Goal: Information Seeking & Learning: Understand process/instructions

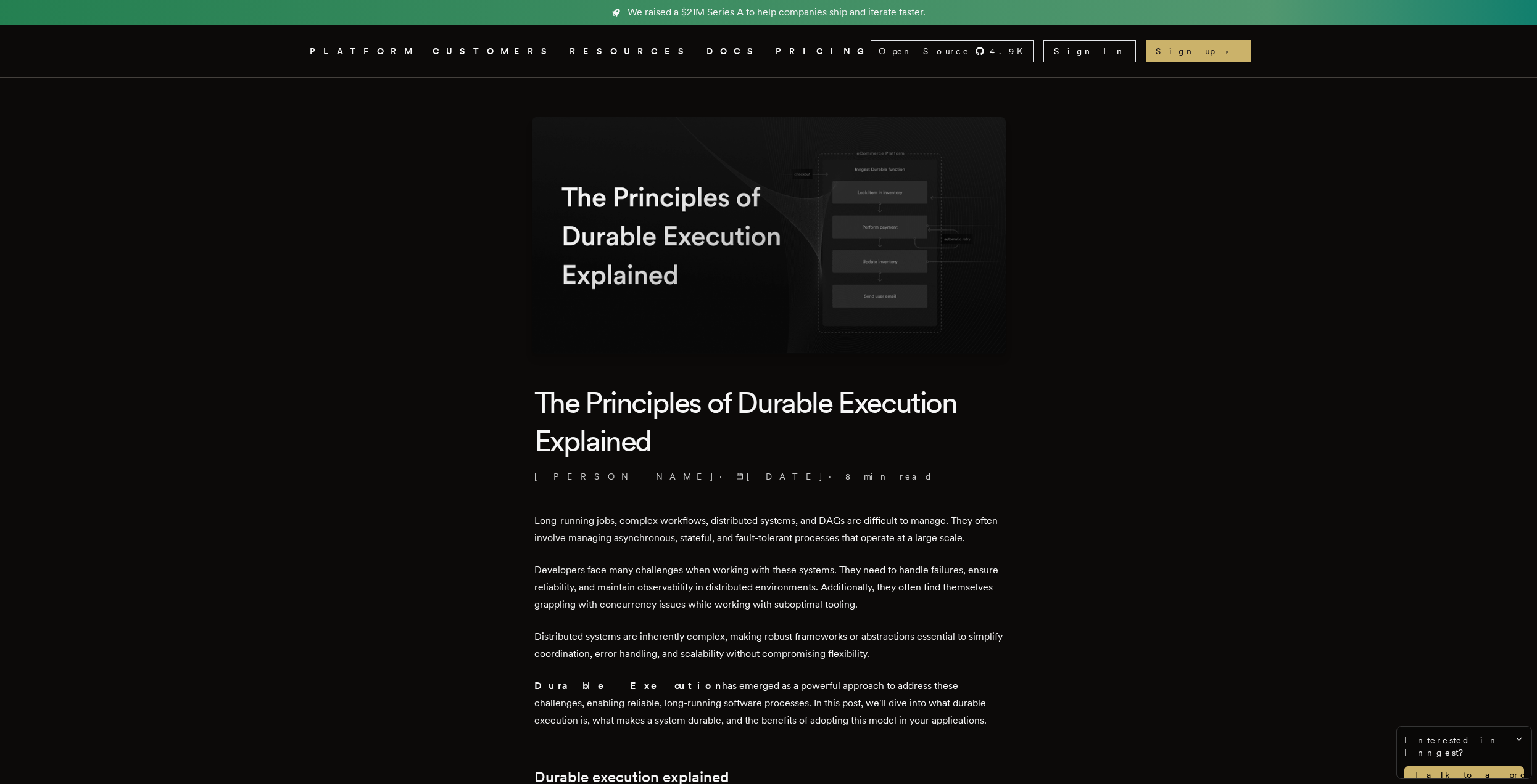
click at [642, 61] on nav "Inngest .cls-1 { fill: #FAFAF9; } PLATFORM CUSTOMERS RESOURCES DOCS PRICING Ope…" at bounding box center [768, 51] width 987 height 52
click at [624, 60] on nav "Inngest .cls-1 { fill: #FAFAF9; } PLATFORM CUSTOMERS RESOURCES DOCS PRICING Ope…" at bounding box center [768, 51] width 987 height 52
click at [706, 46] on link "DOCS" at bounding box center [733, 51] width 54 height 16
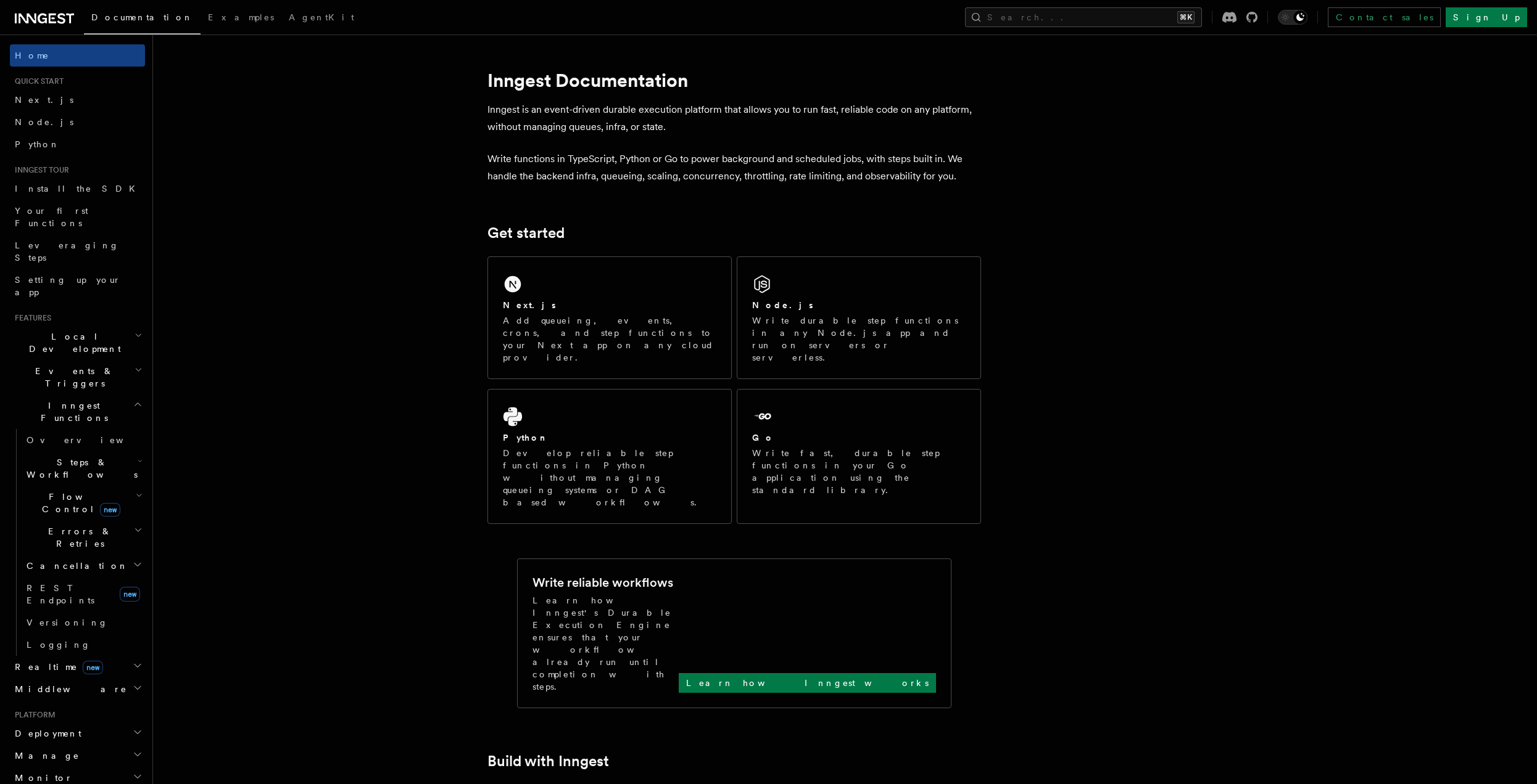
scroll to position [227, 0]
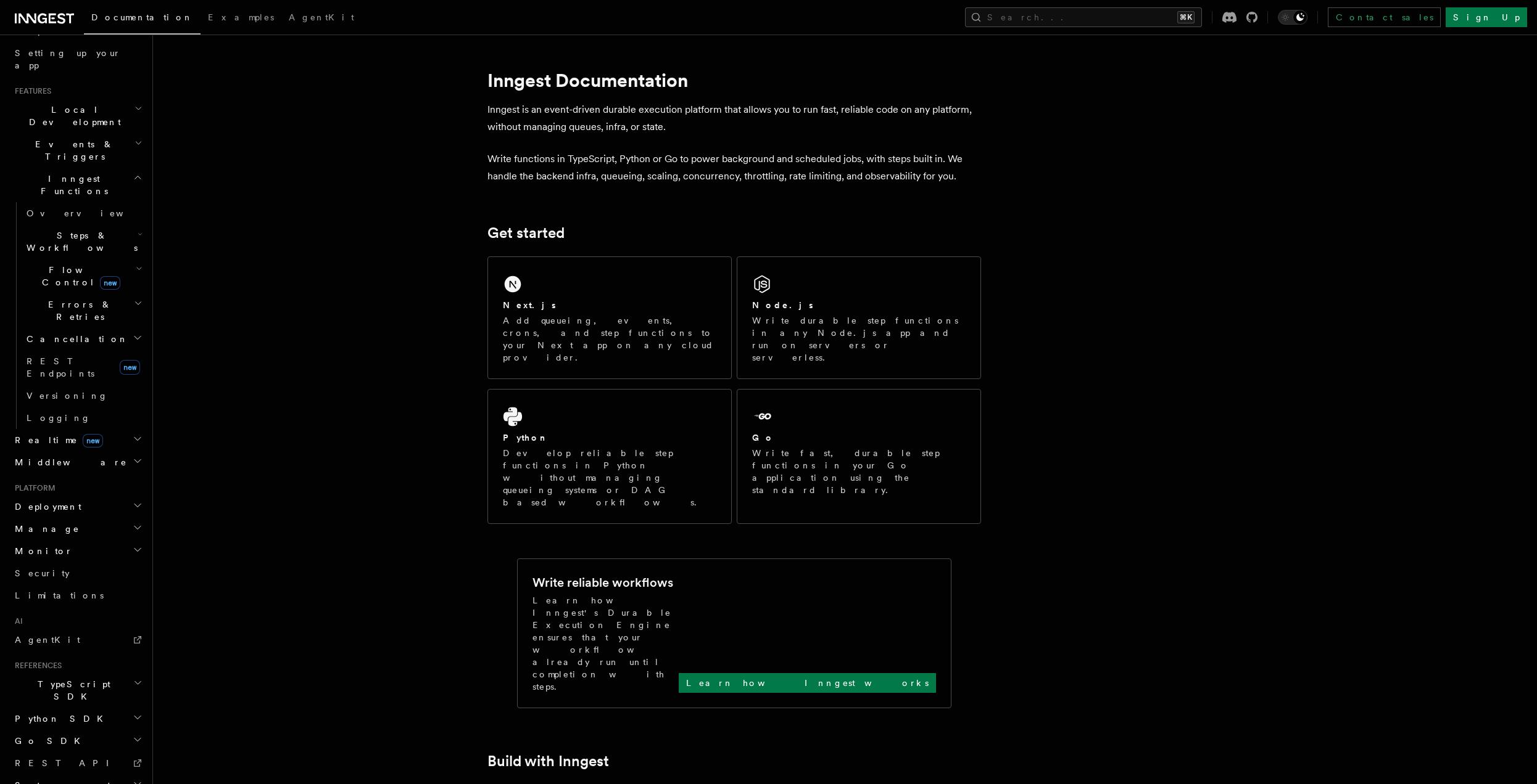
click at [53, 264] on span "Flow Control new" at bounding box center [79, 275] width 114 height 24
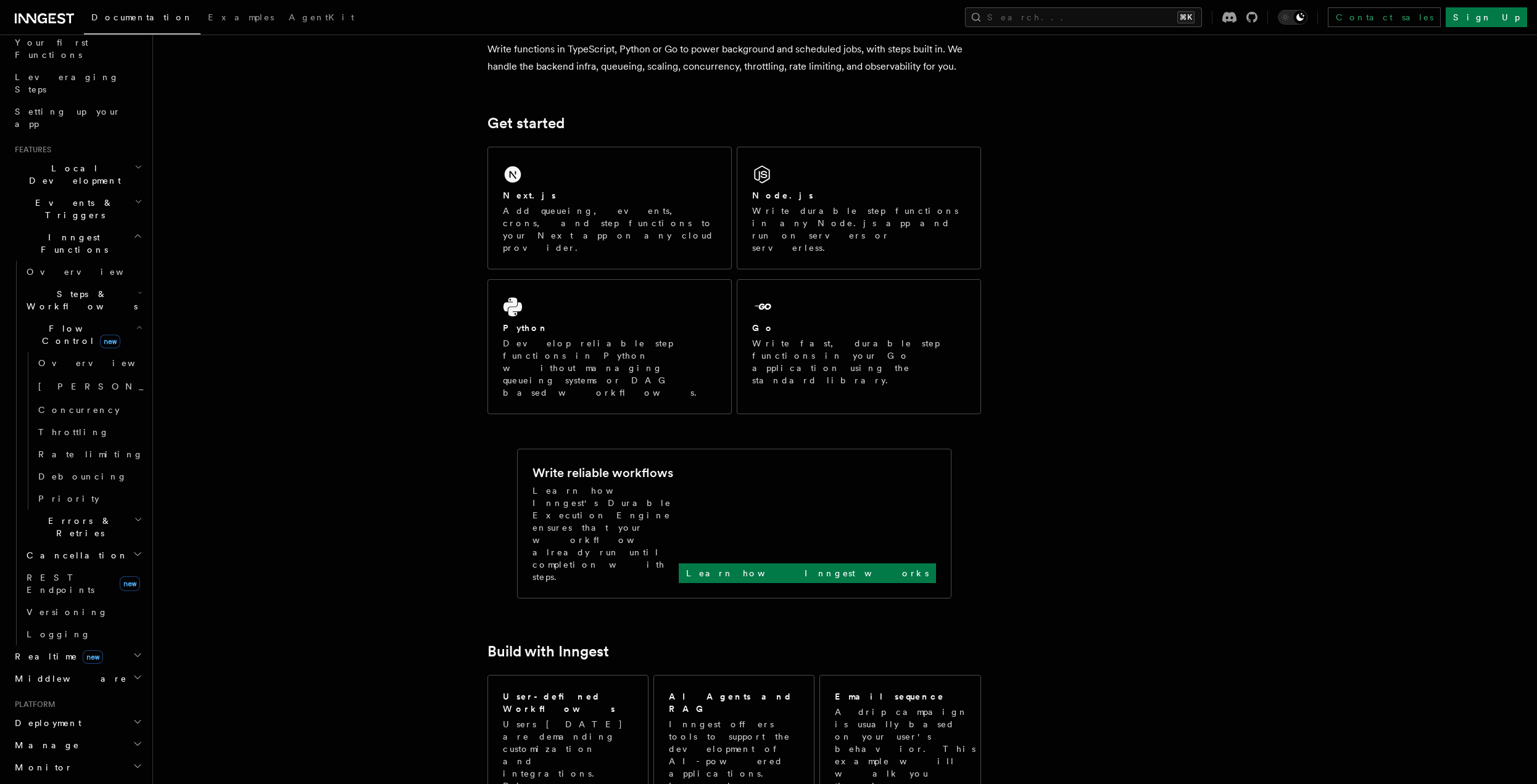
scroll to position [136, 0]
click at [69, 391] on span "Overview" at bounding box center [101, 396] width 127 height 10
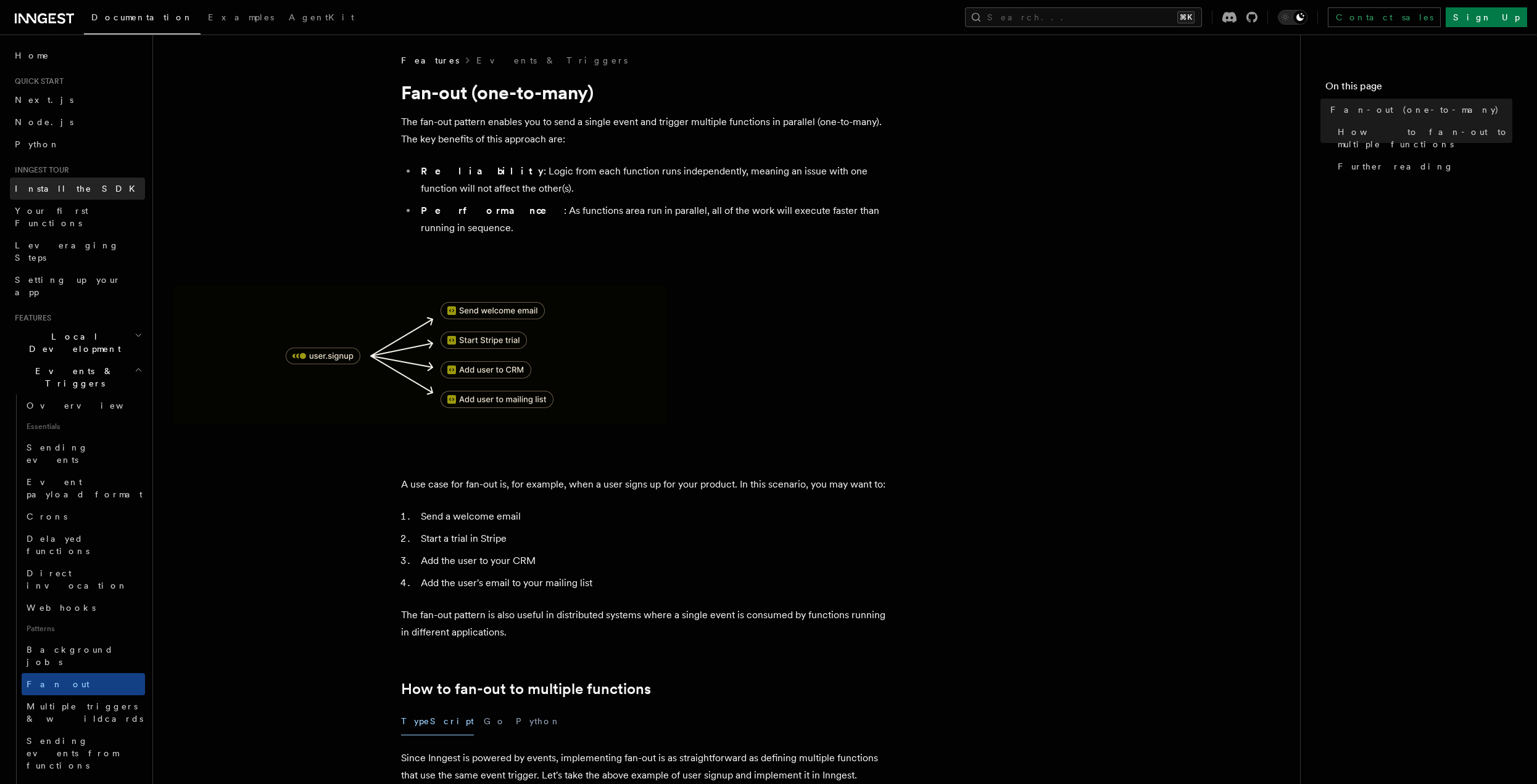
click at [50, 193] on span "Install the SDK" at bounding box center [79, 189] width 128 height 10
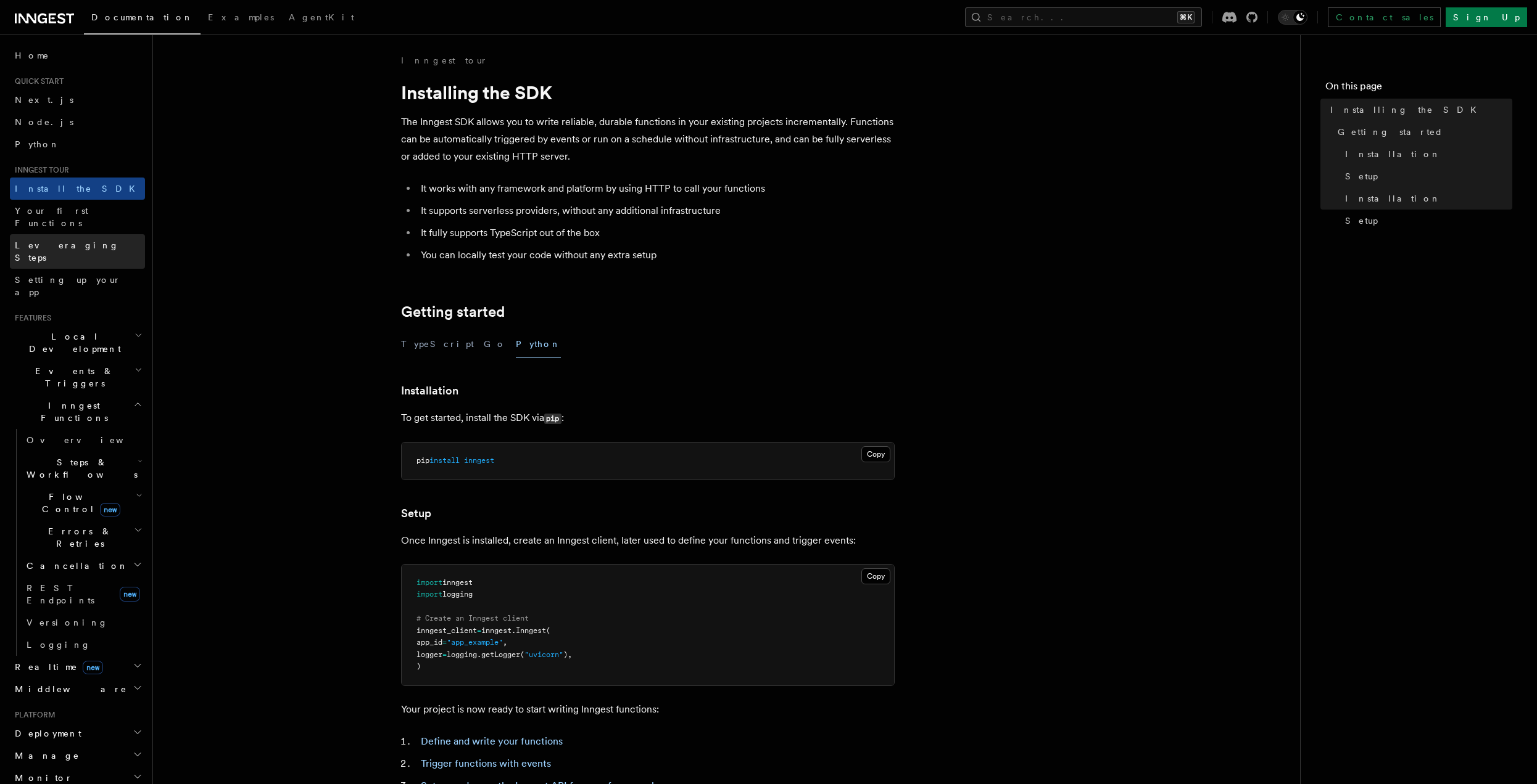
click at [63, 239] on span "Leveraging Steps" at bounding box center [80, 251] width 130 height 24
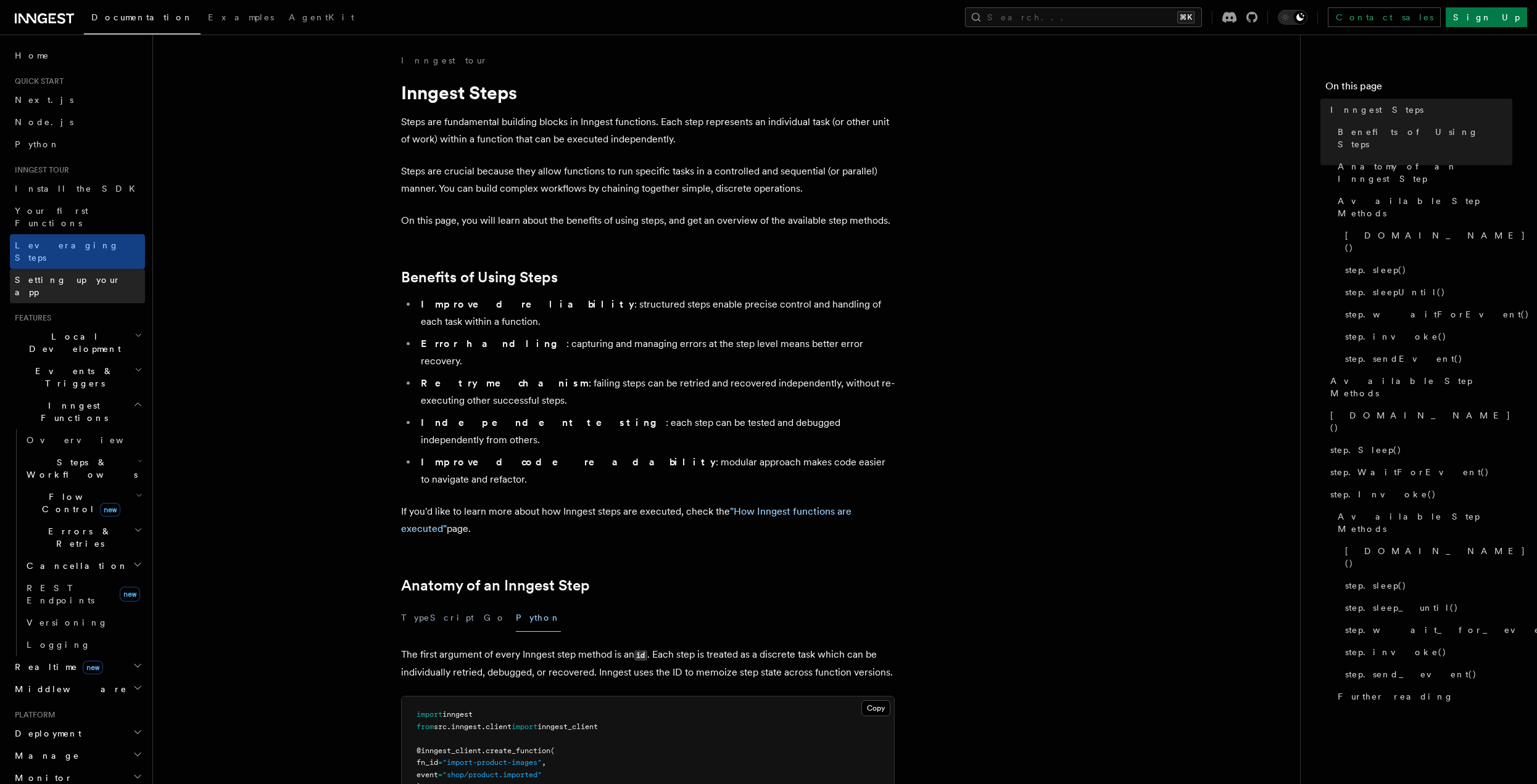
click at [67, 275] on span "Setting up your app" at bounding box center [68, 286] width 106 height 22
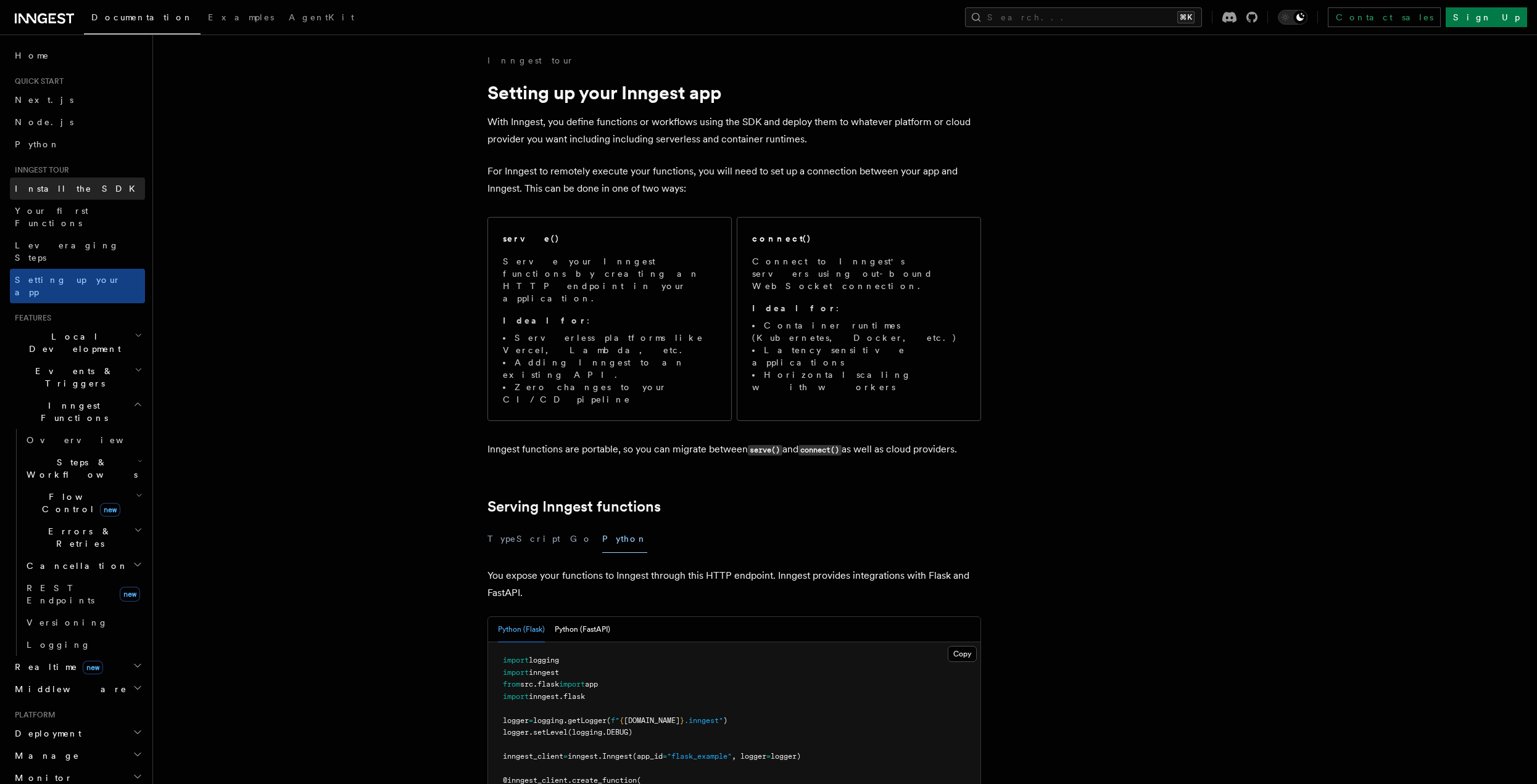
click at [81, 182] on link "Install the SDK" at bounding box center [78, 189] width 135 height 22
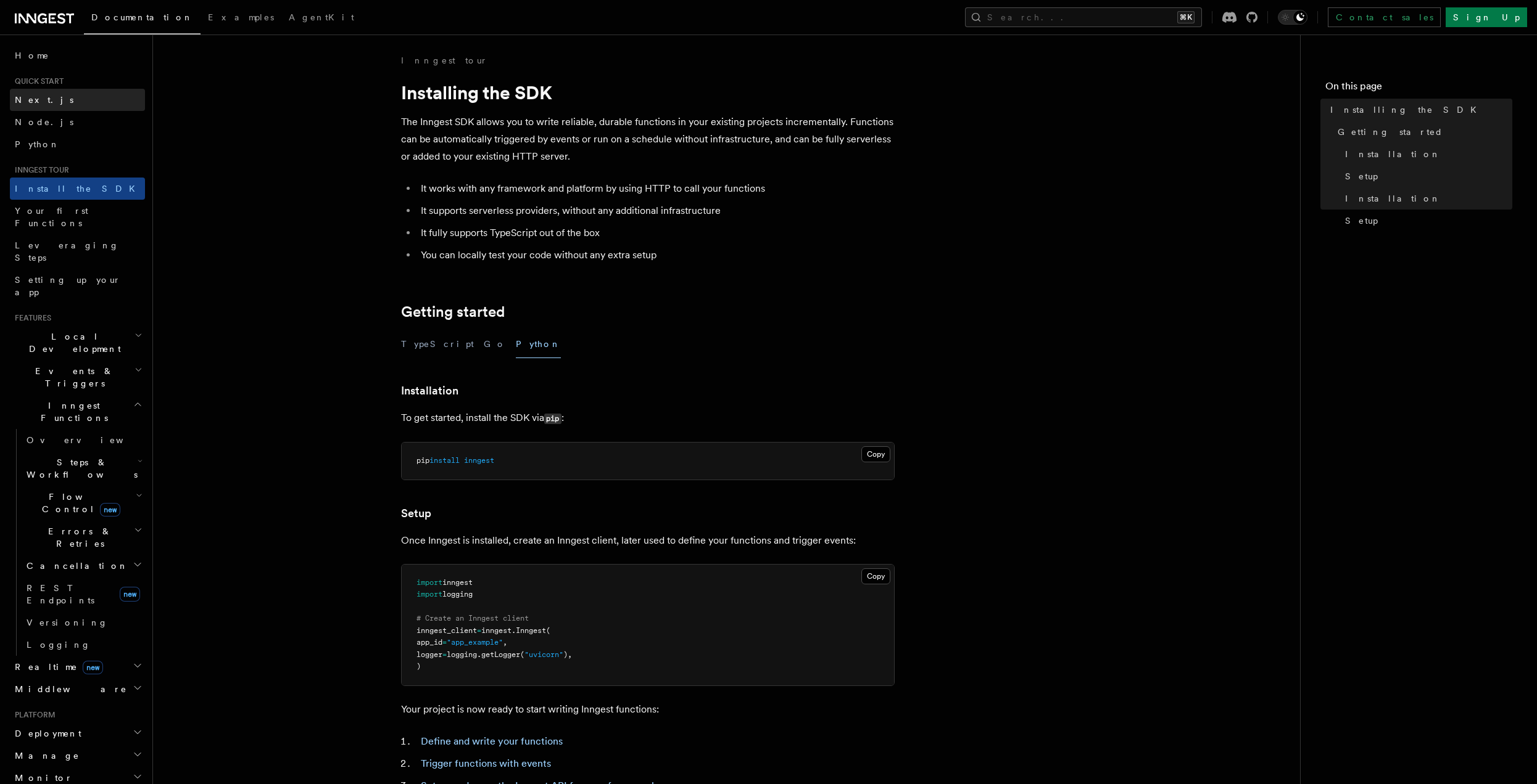
click at [59, 97] on link "Next.js" at bounding box center [78, 100] width 135 height 22
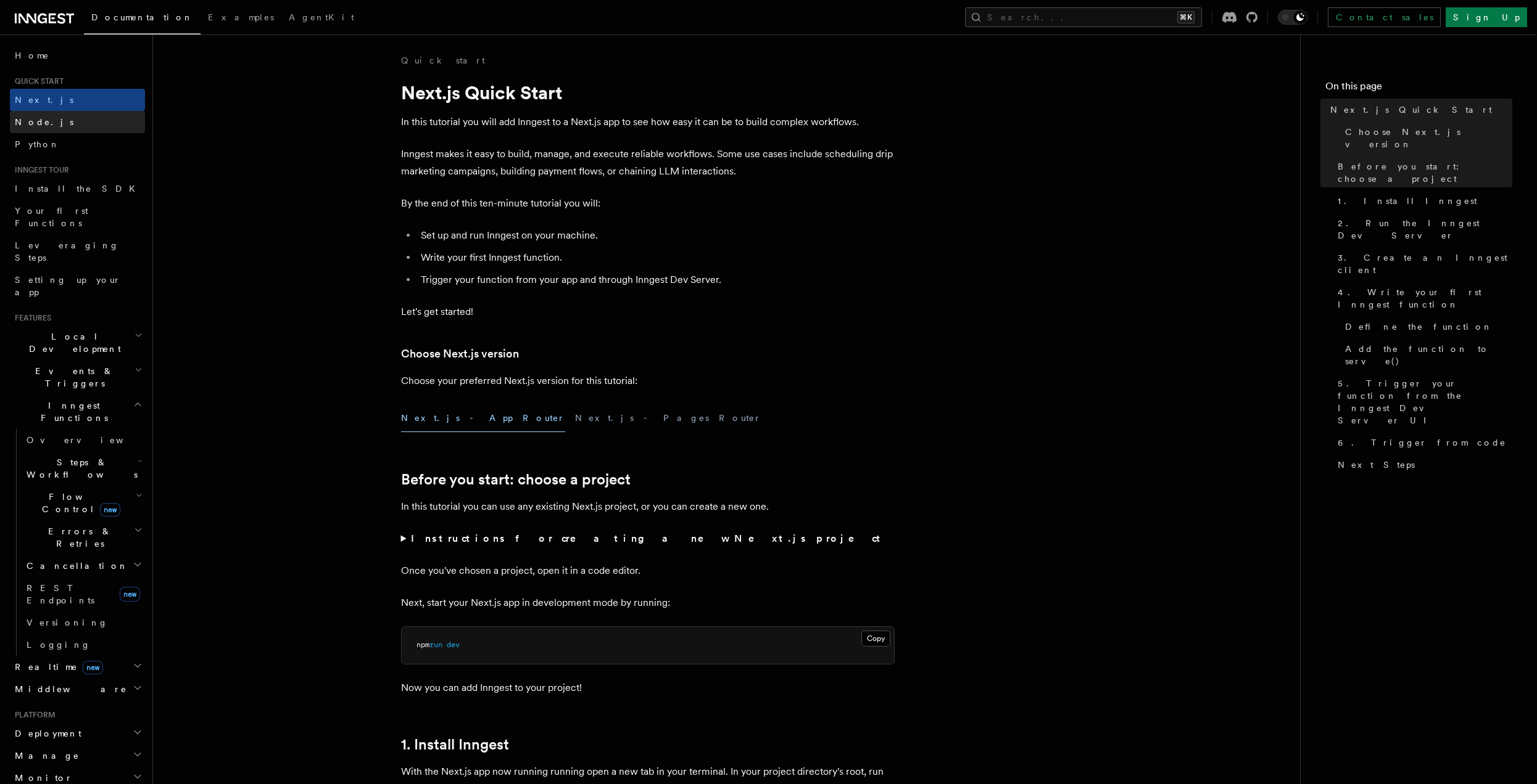
click at [59, 126] on link "Node.js" at bounding box center [78, 122] width 135 height 22
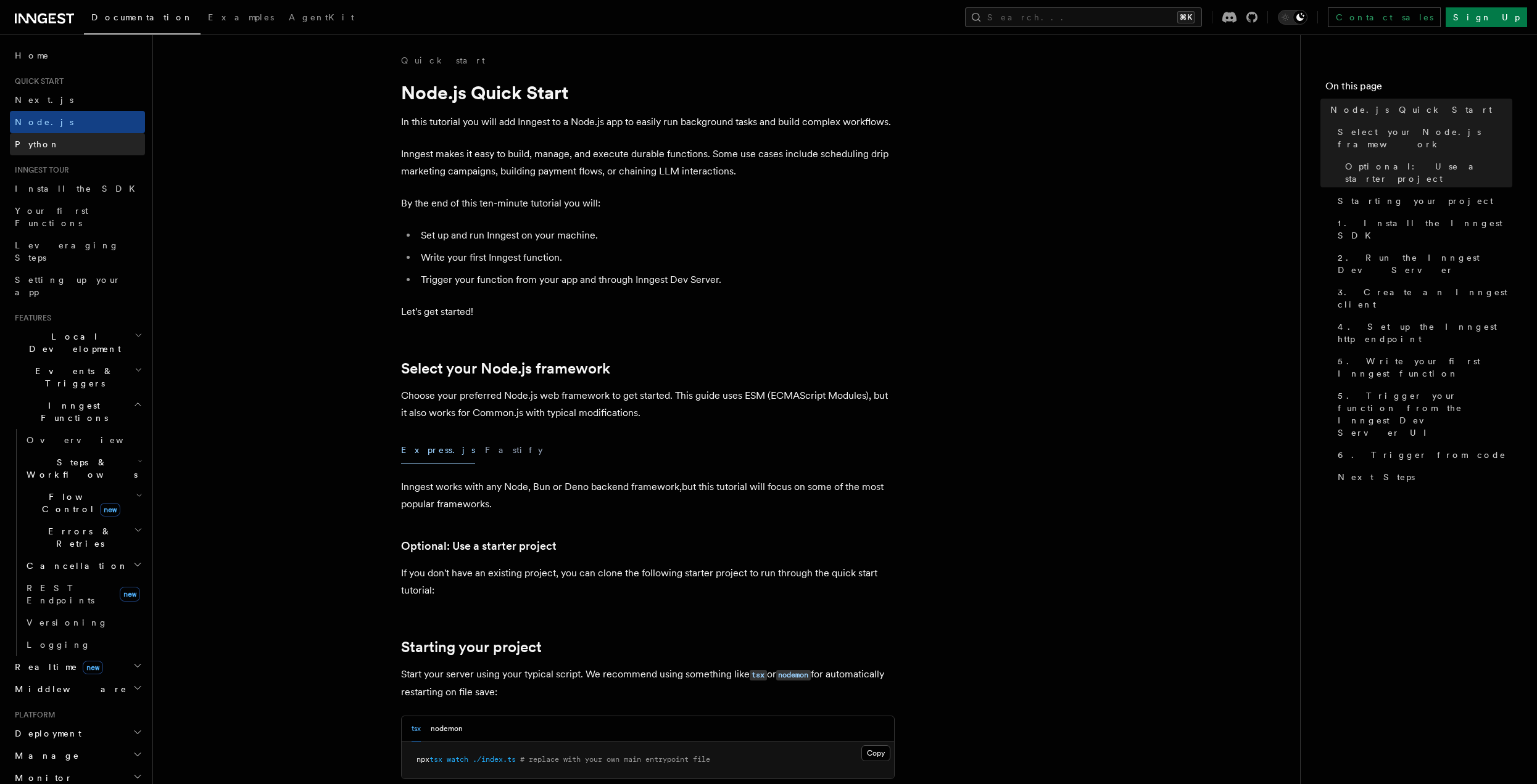
click at [59, 151] on link "Python" at bounding box center [78, 144] width 135 height 22
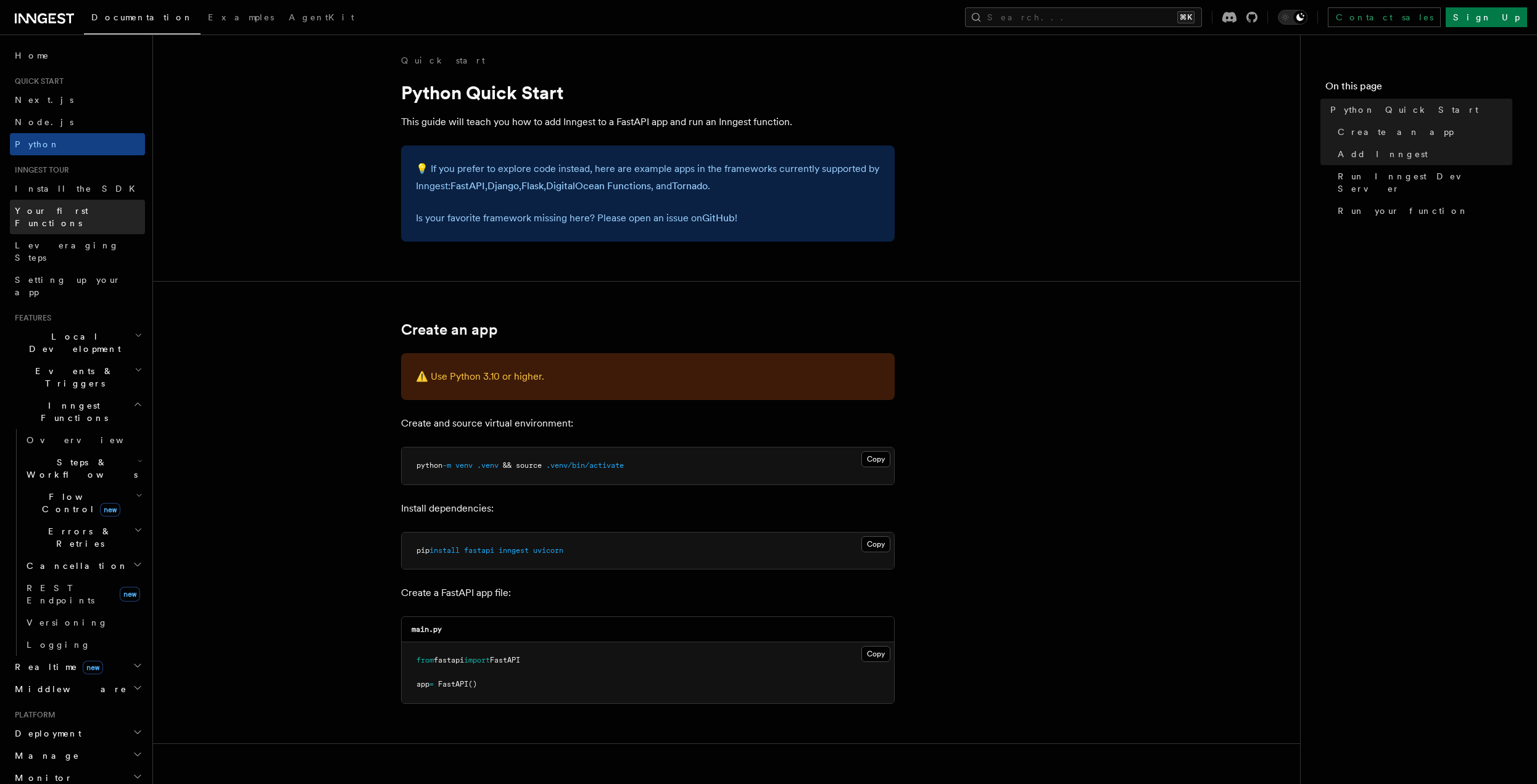
click at [59, 210] on span "Your first Functions" at bounding box center [51, 217] width 73 height 22
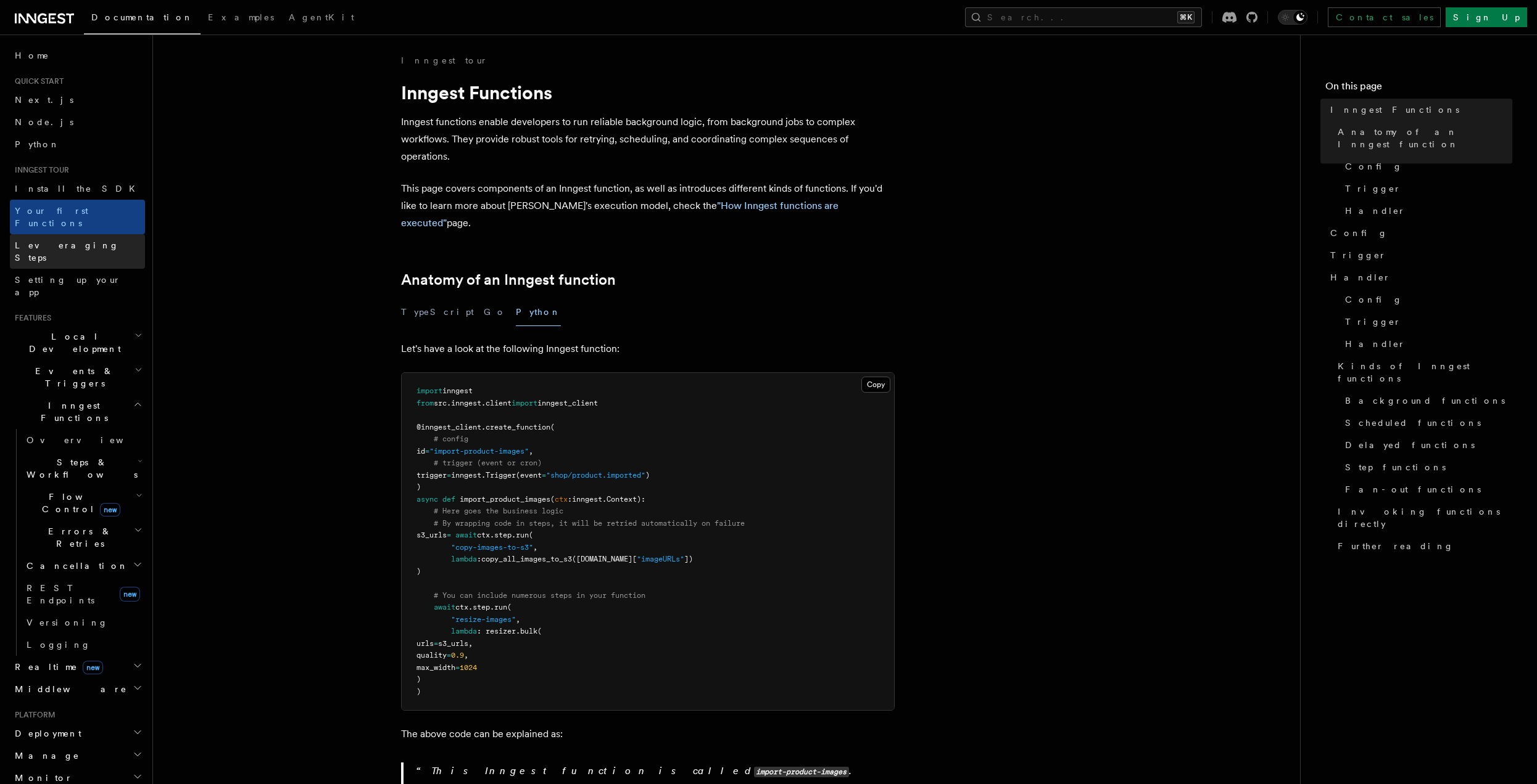
click at [59, 241] on span "Leveraging Steps" at bounding box center [67, 252] width 104 height 22
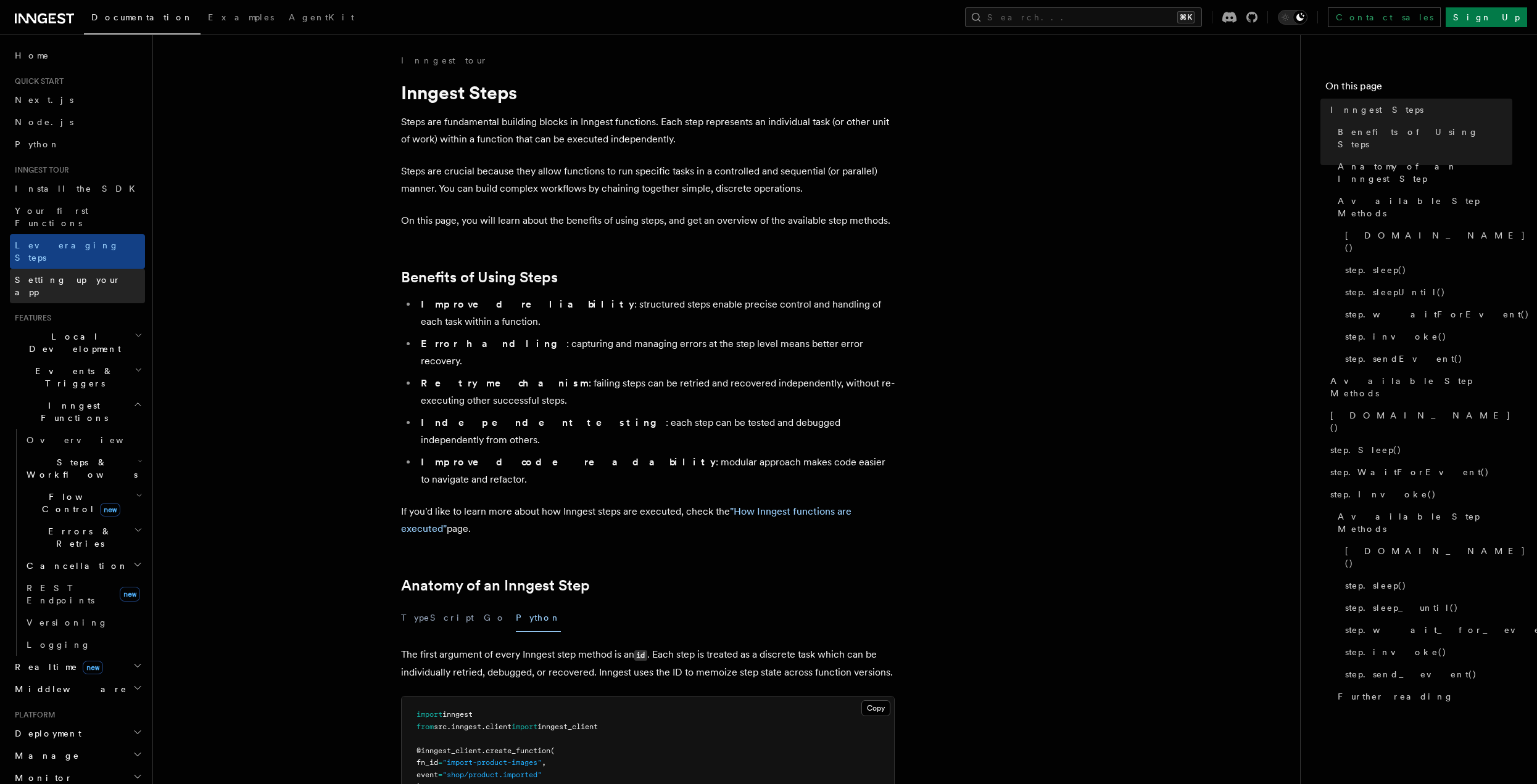
click at [63, 275] on span "Setting up your app" at bounding box center [68, 286] width 106 height 22
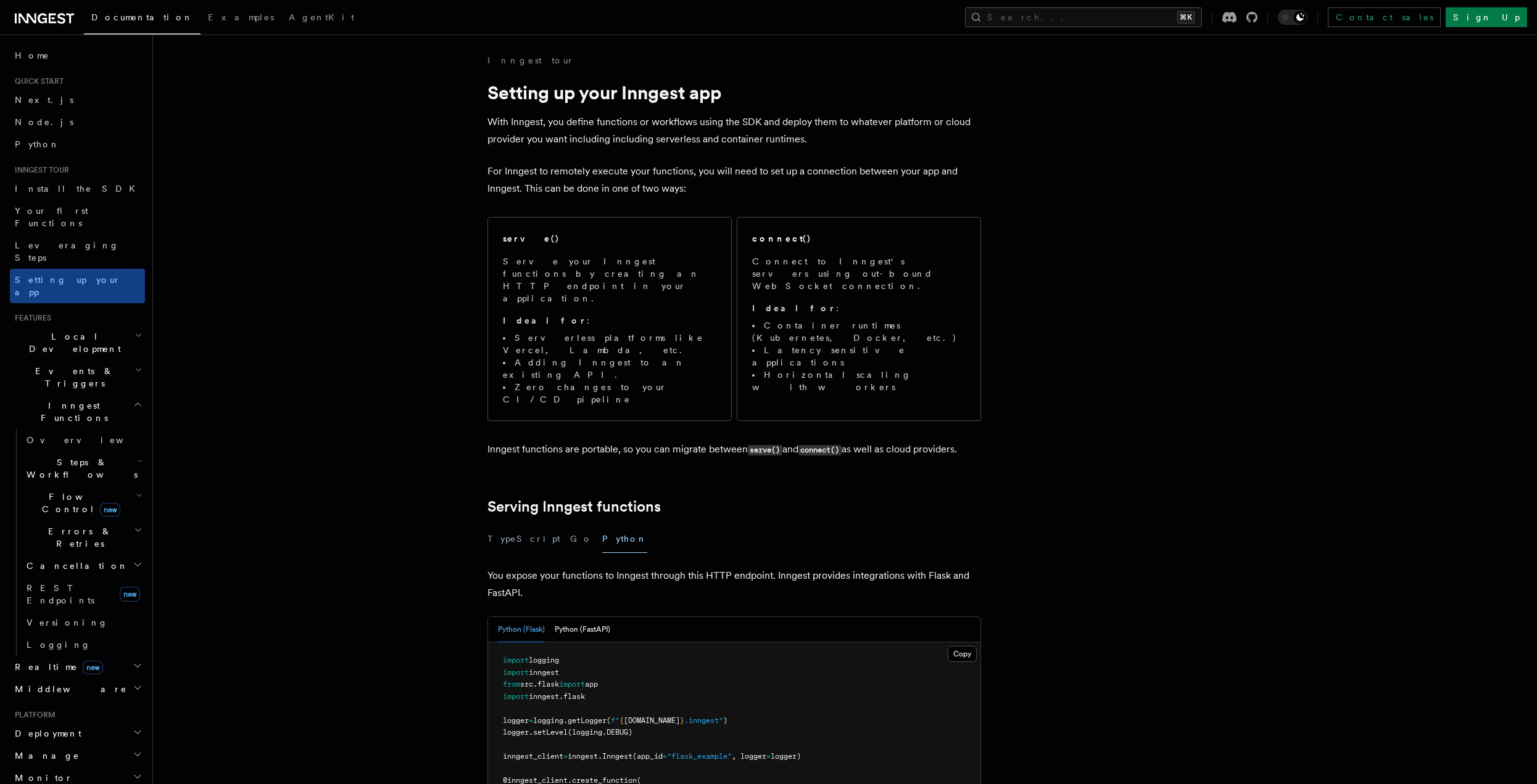
click at [51, 365] on span "Events & Triggers" at bounding box center [72, 377] width 124 height 24
click at [53, 325] on h2 "Local Development" at bounding box center [78, 342] width 135 height 34
click at [54, 366] on span "Overview" at bounding box center [89, 371] width 127 height 10
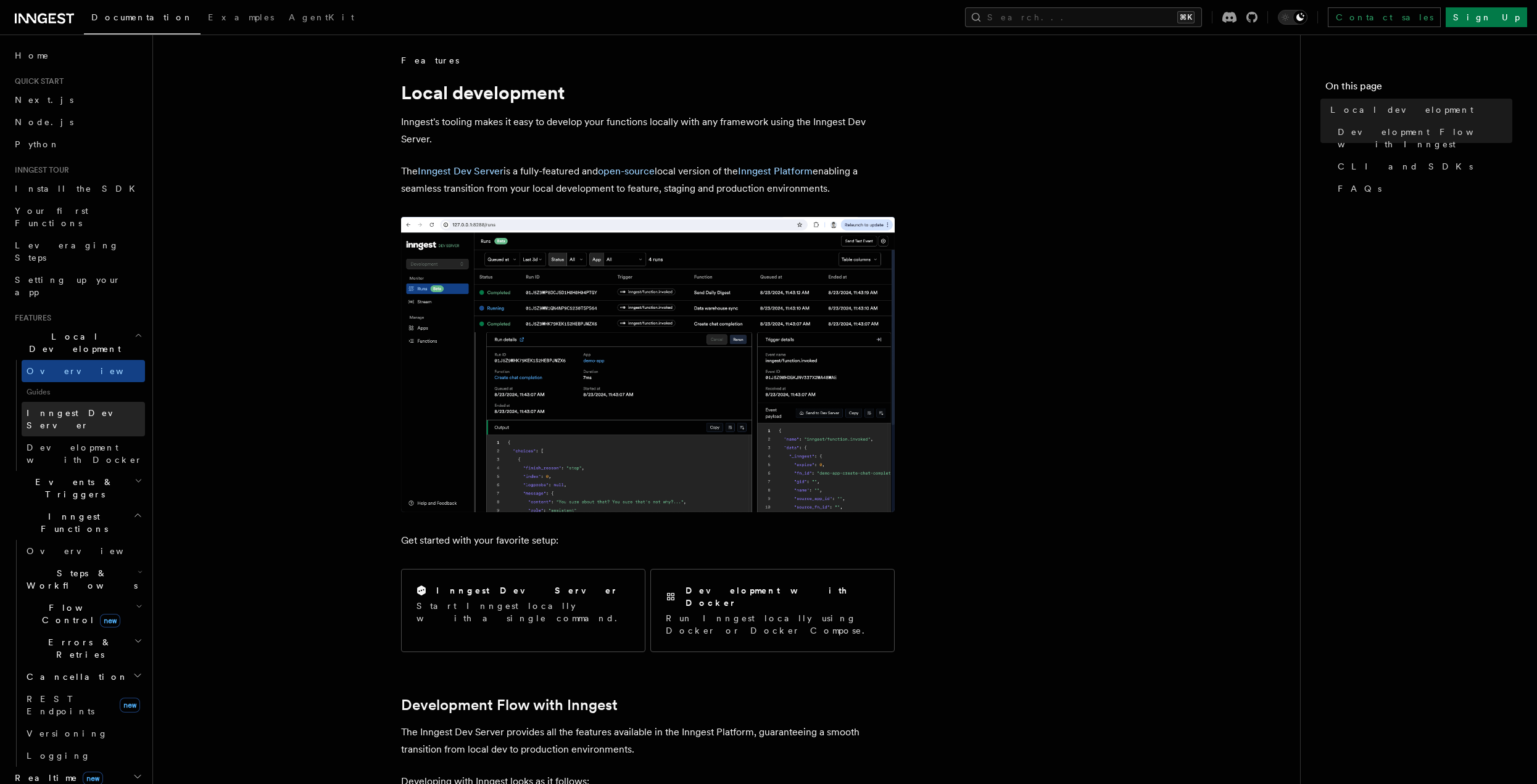
click at [54, 408] on span "Inngest Dev Server" at bounding box center [79, 419] width 106 height 22
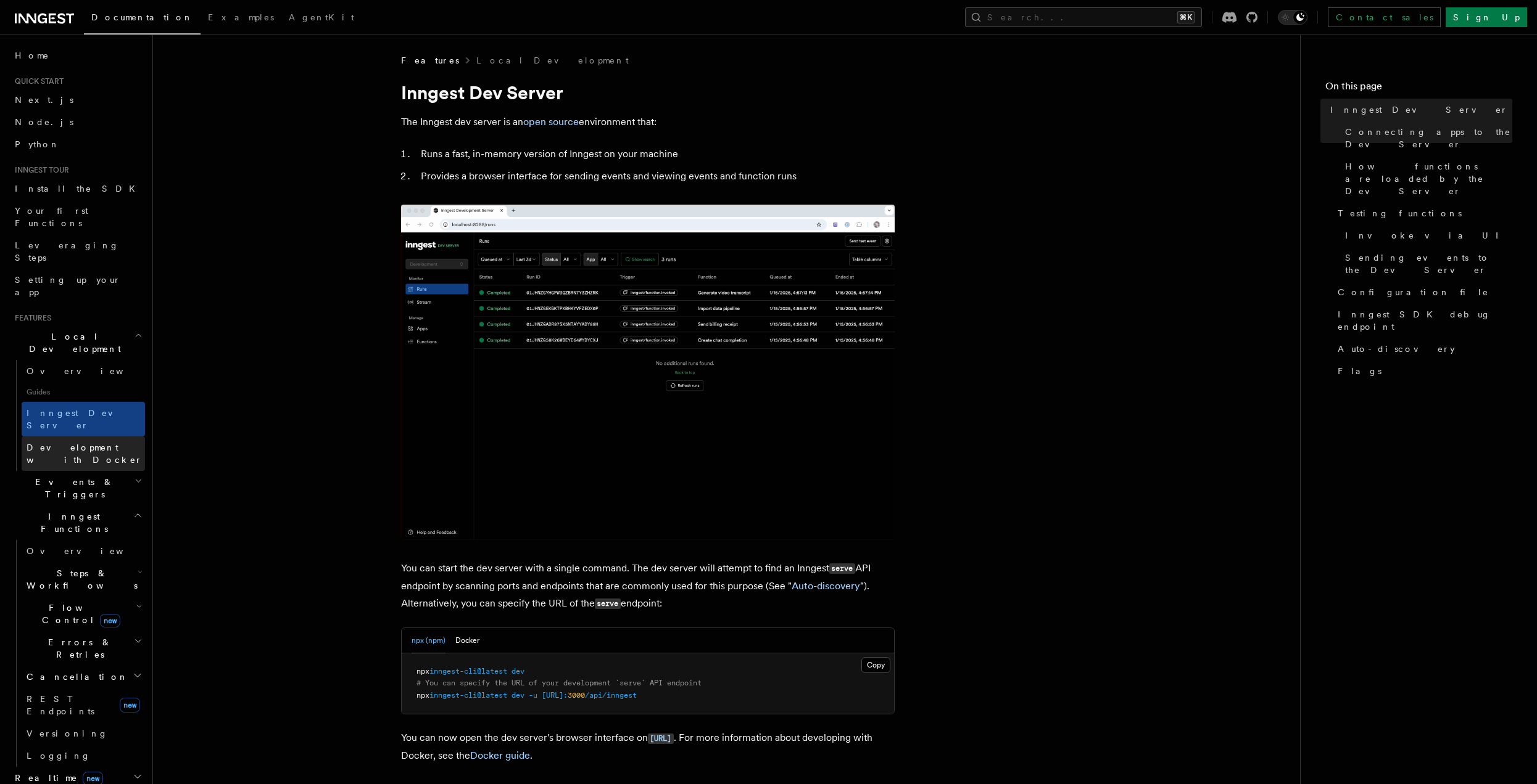
click at [54, 443] on span "Development with Docker" at bounding box center [84, 454] width 116 height 22
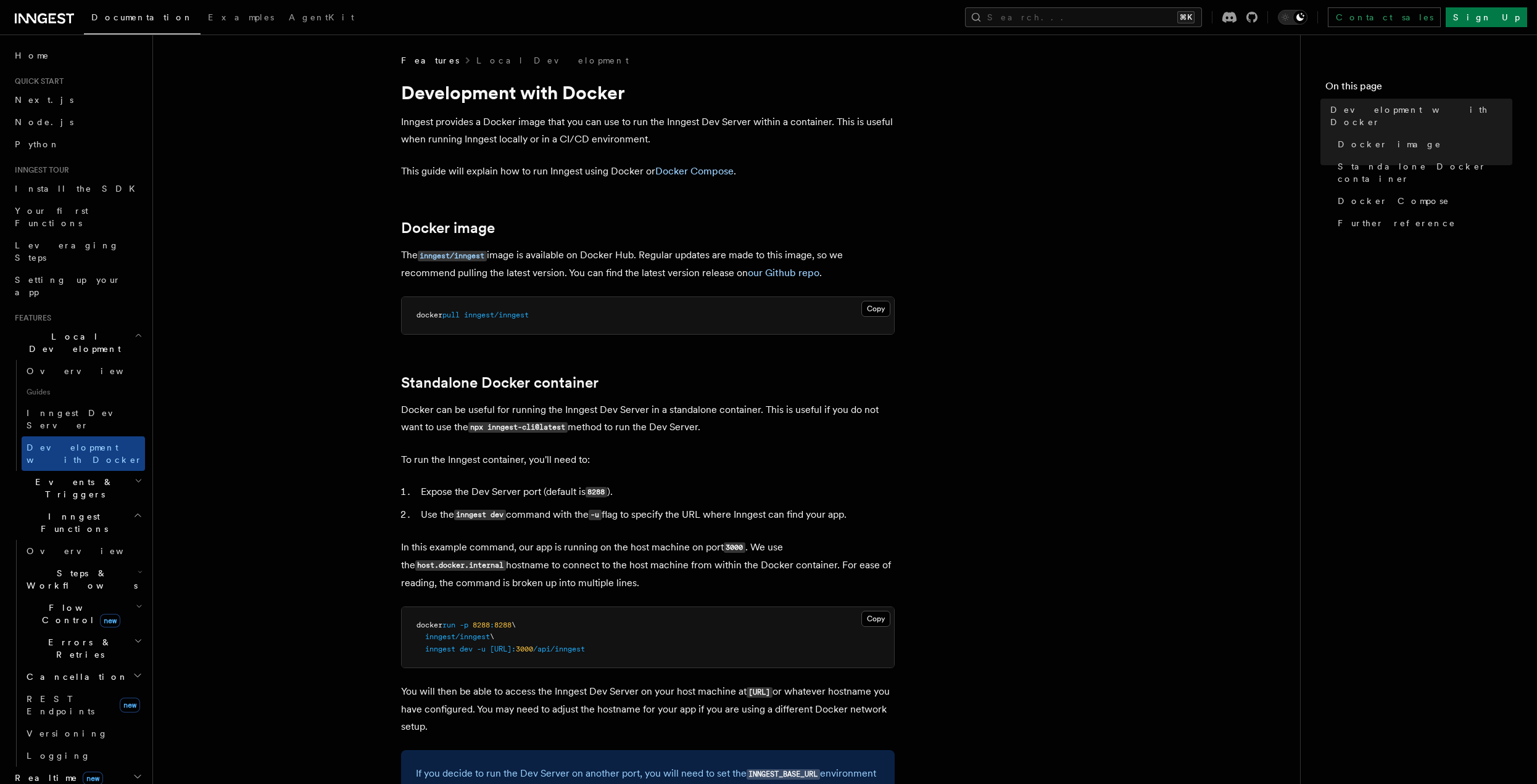
click at [54, 510] on span "Inngest Functions" at bounding box center [71, 522] width 123 height 24
click at [65, 476] on span "Events & Triggers" at bounding box center [72, 488] width 124 height 24
click at [62, 528] on span "Essentials" at bounding box center [83, 538] width 123 height 20
click at [62, 553] on span "Sending events" at bounding box center [57, 565] width 62 height 22
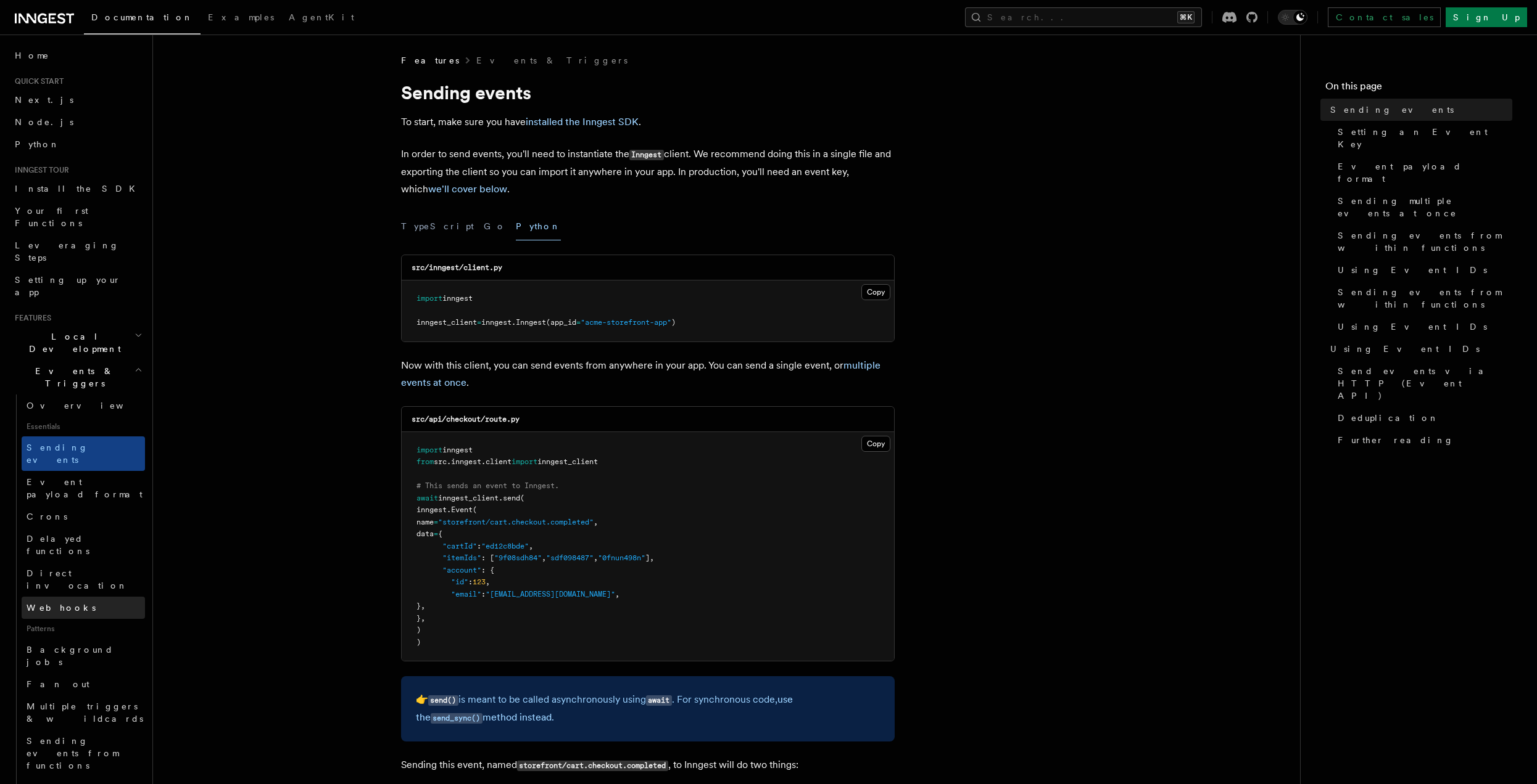
click at [62, 603] on span "Webhooks" at bounding box center [61, 608] width 69 height 10
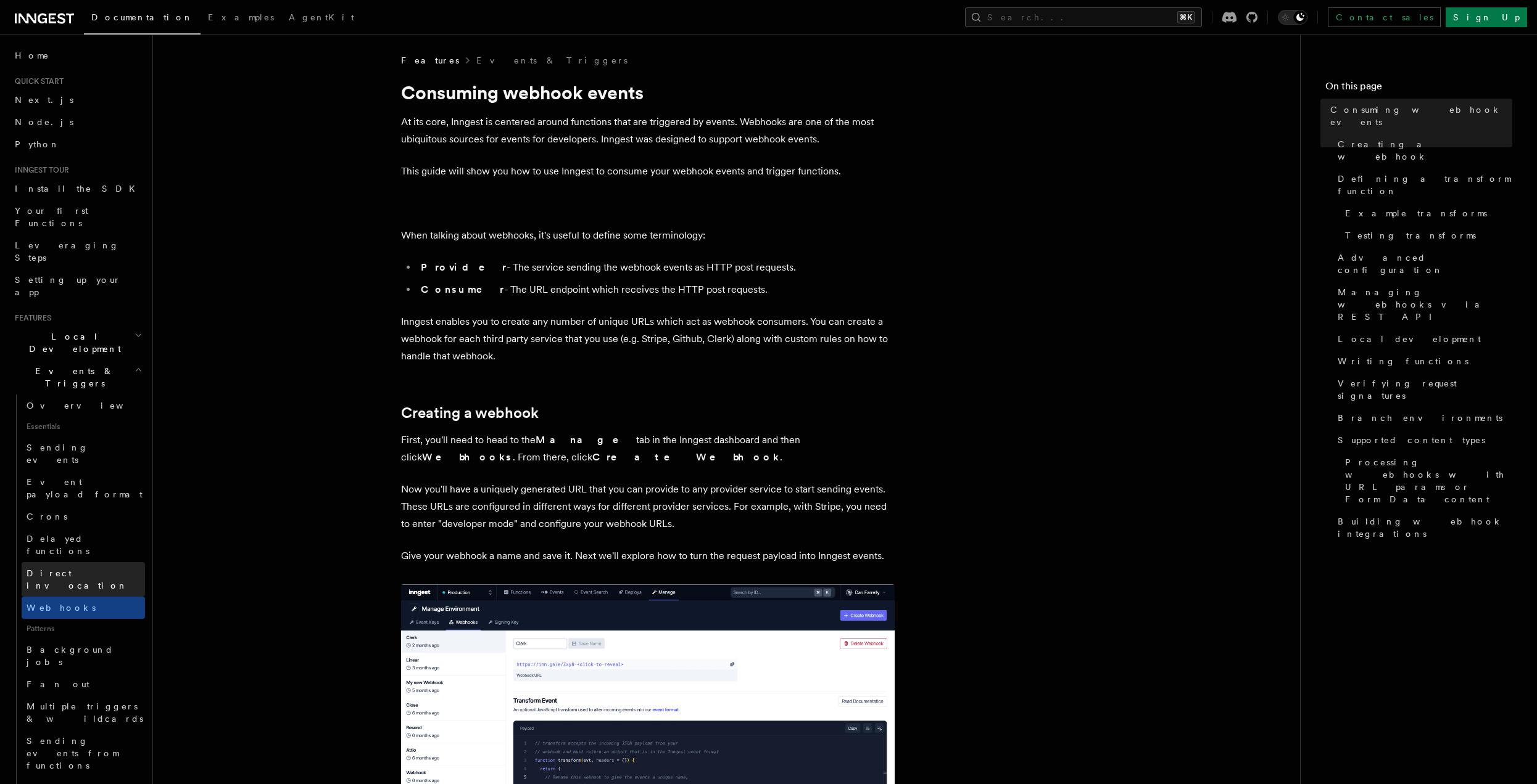
click at [69, 562] on link "Direct invocation" at bounding box center [83, 579] width 123 height 34
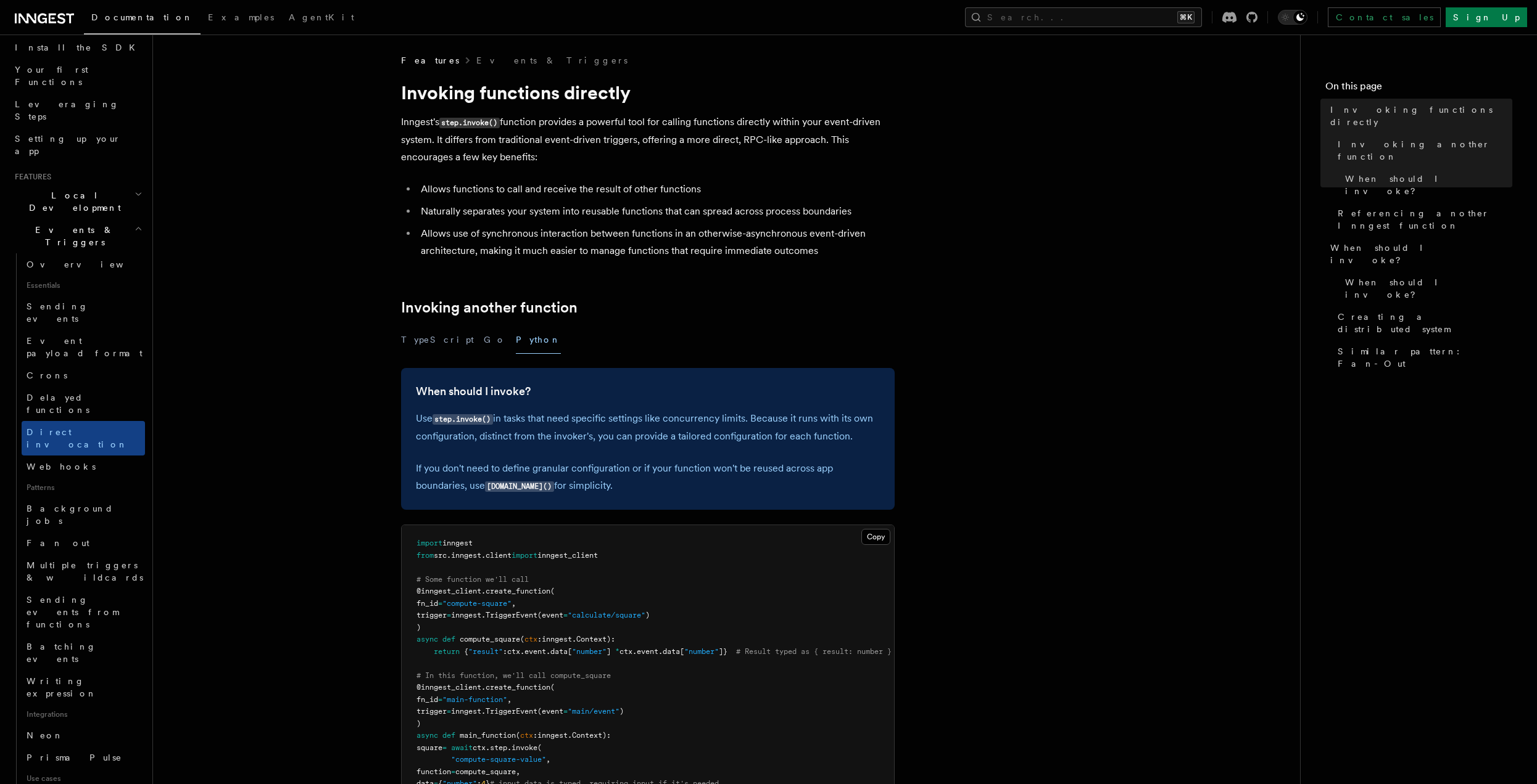
scroll to position [155, 0]
